Goal: Transaction & Acquisition: Subscribe to service/newsletter

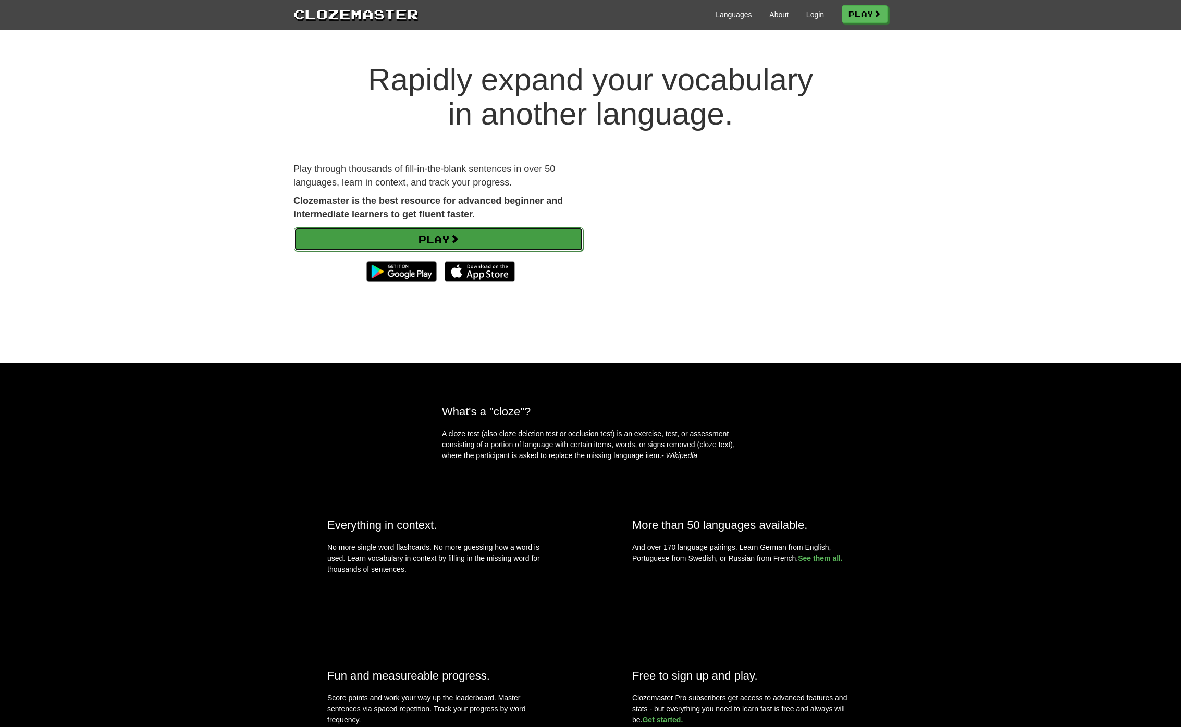
click at [458, 238] on span at bounding box center [454, 238] width 9 height 9
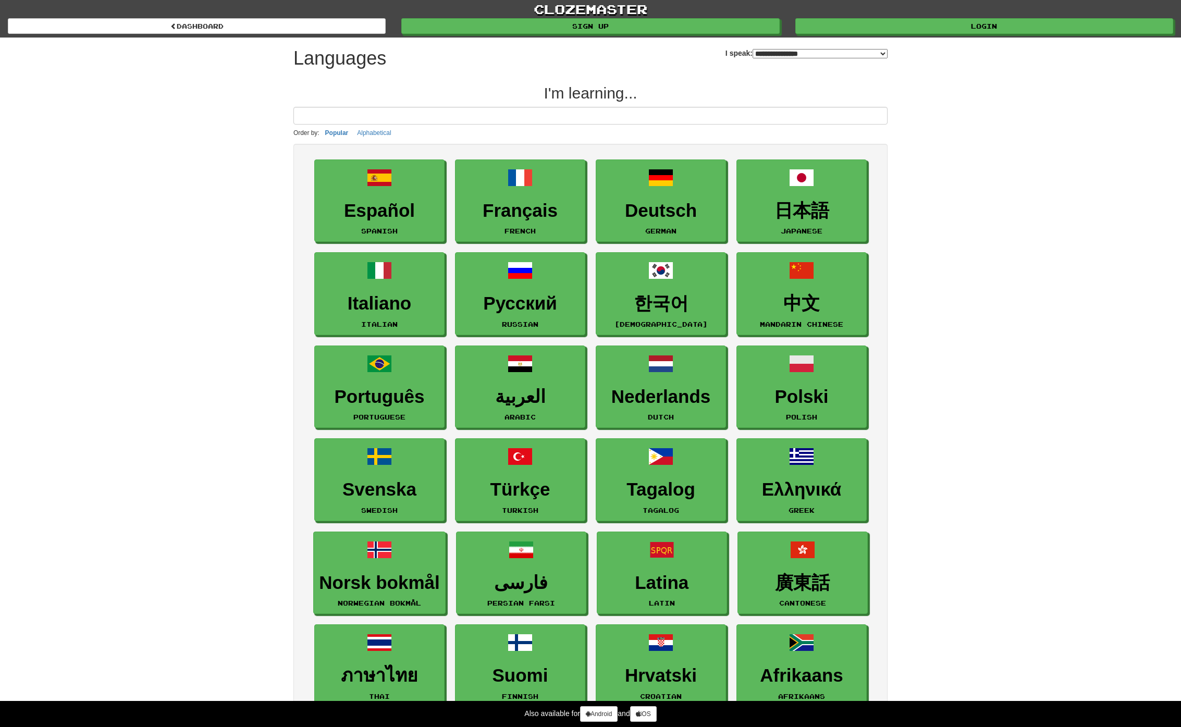
select select "*******"
click at [420, 206] on h3 "Español" at bounding box center [379, 211] width 119 height 20
